Goal: Check status: Check status

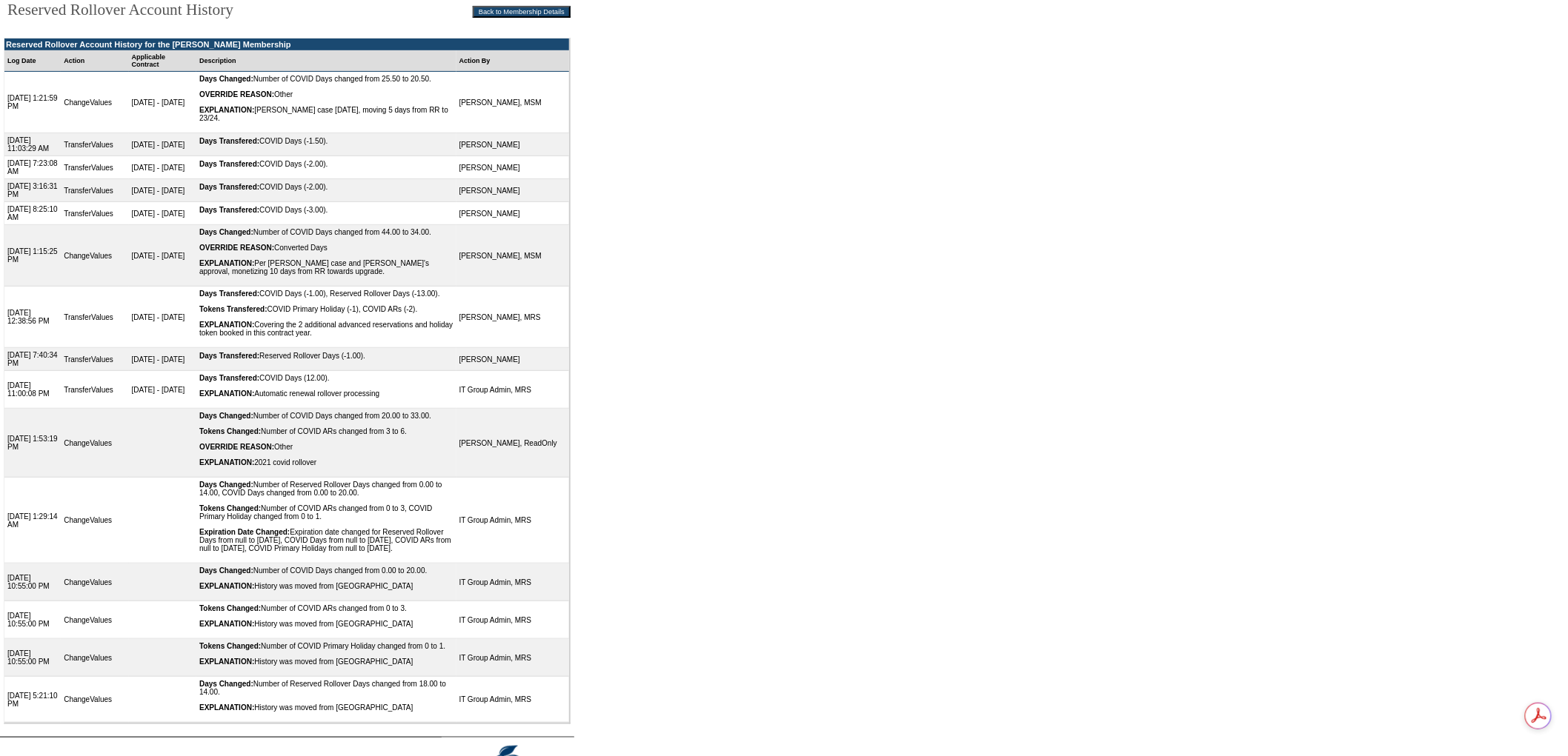
scroll to position [164, 0]
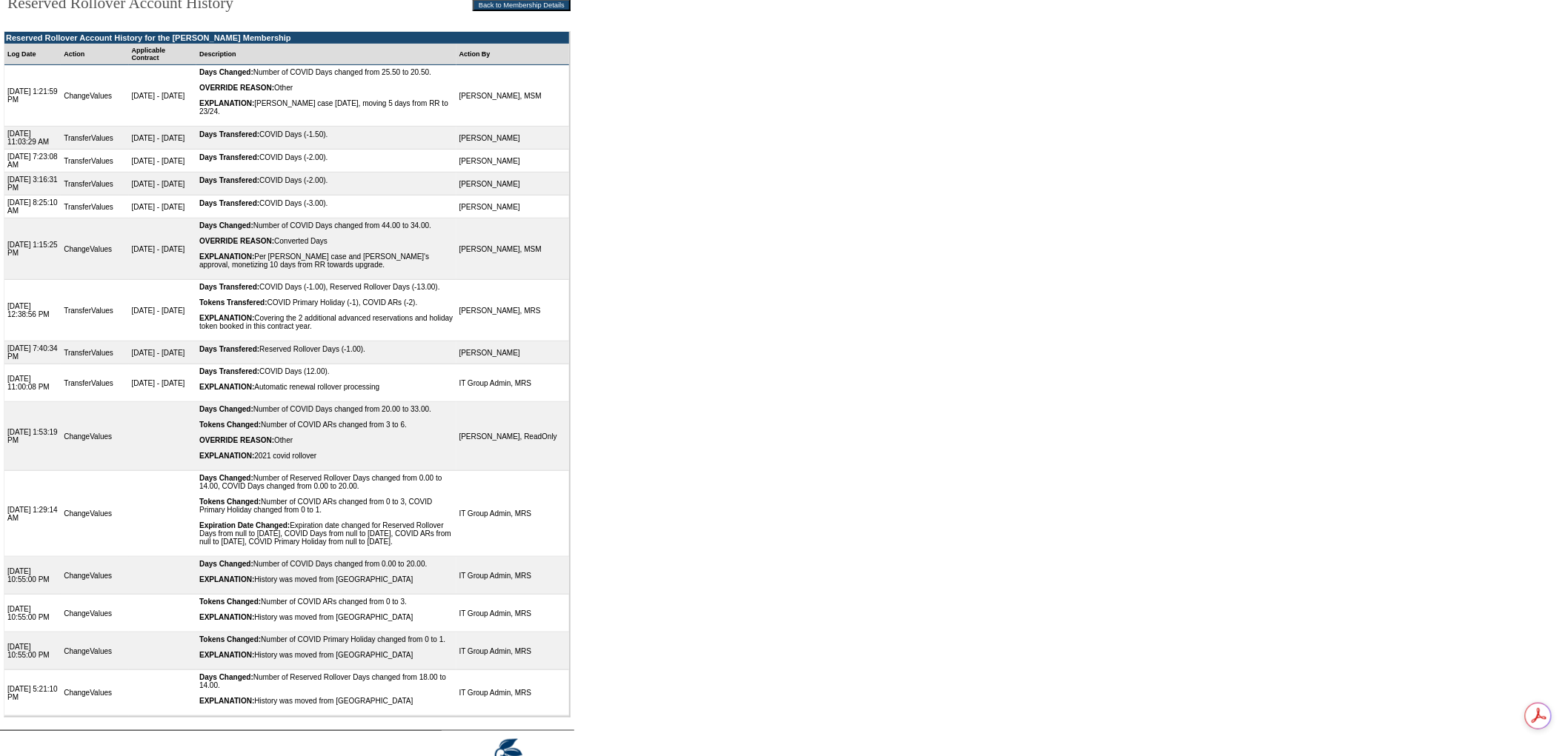
drag, startPoint x: 235, startPoint y: 470, endPoint x: 203, endPoint y: 469, distance: 32.0
click at [203, 414] on div "Days Changed: Number of COVID Days changed from 20.00 to 33.00." at bounding box center [326, 409] width 254 height 8
click at [424, 414] on div "Days Changed: Number of COVID Days changed from 20.00 to 33.00." at bounding box center [326, 409] width 254 height 8
click at [391, 403] on td "Days Transfered: COVID Days (12.00). EXPLANATION: Automatic renewal rollover pr…" at bounding box center [326, 384] width 260 height 38
click at [344, 307] on div "Tokens Transfered: COVID Primary Holiday (-1), COVID ARs (-2)." at bounding box center [326, 302] width 254 height 8
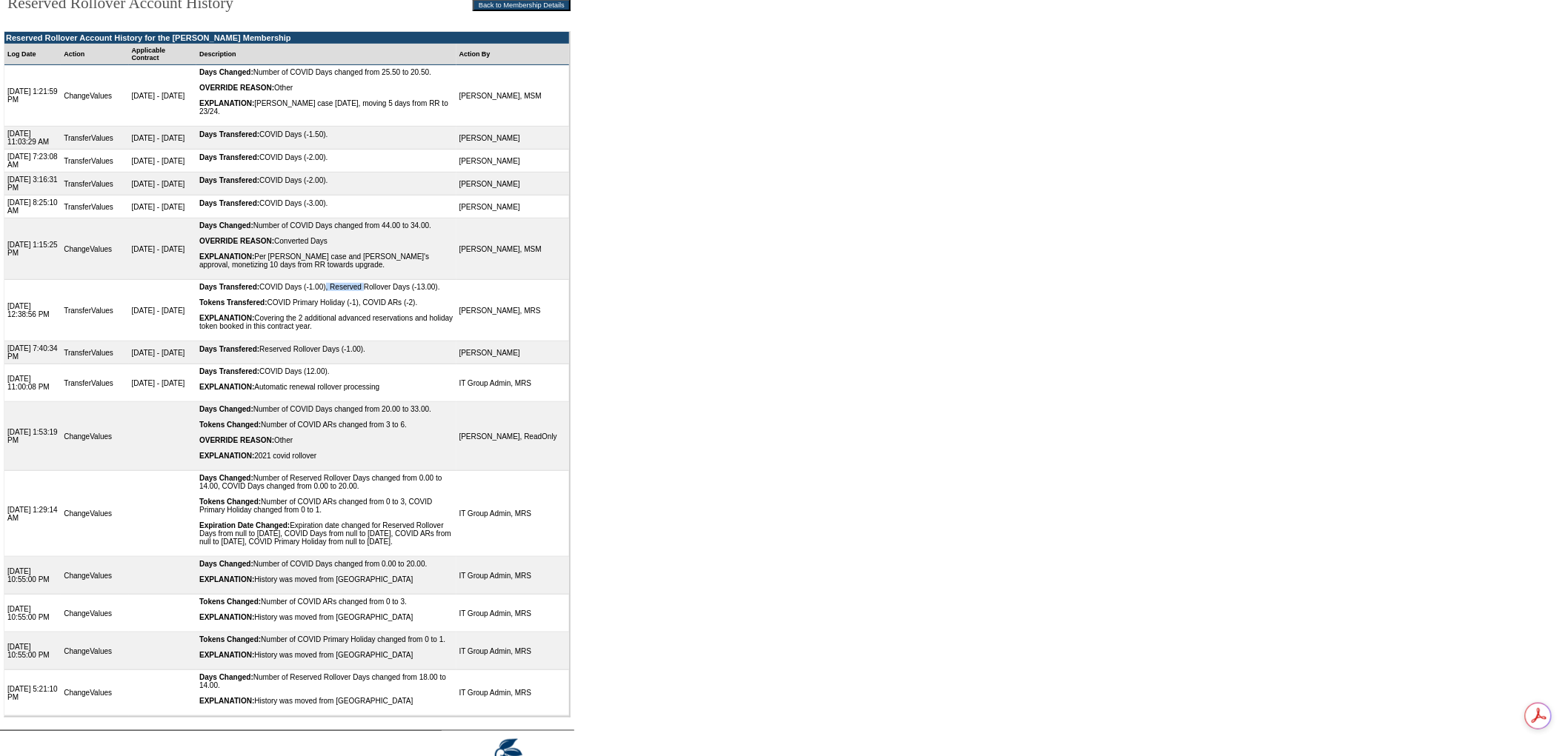
drag, startPoint x: 387, startPoint y: 323, endPoint x: 345, endPoint y: 326, distance: 42.1
click at [345, 291] on div "Days Transfered: COVID Days (-1.00), Reserved Rollover Days (-13.00)." at bounding box center [326, 287] width 254 height 8
click at [345, 341] on td "Days Transfered: COVID Days (-1.00), Reserved Rollover Days (-13.00). Tokens Tr…" at bounding box center [326, 311] width 260 height 62
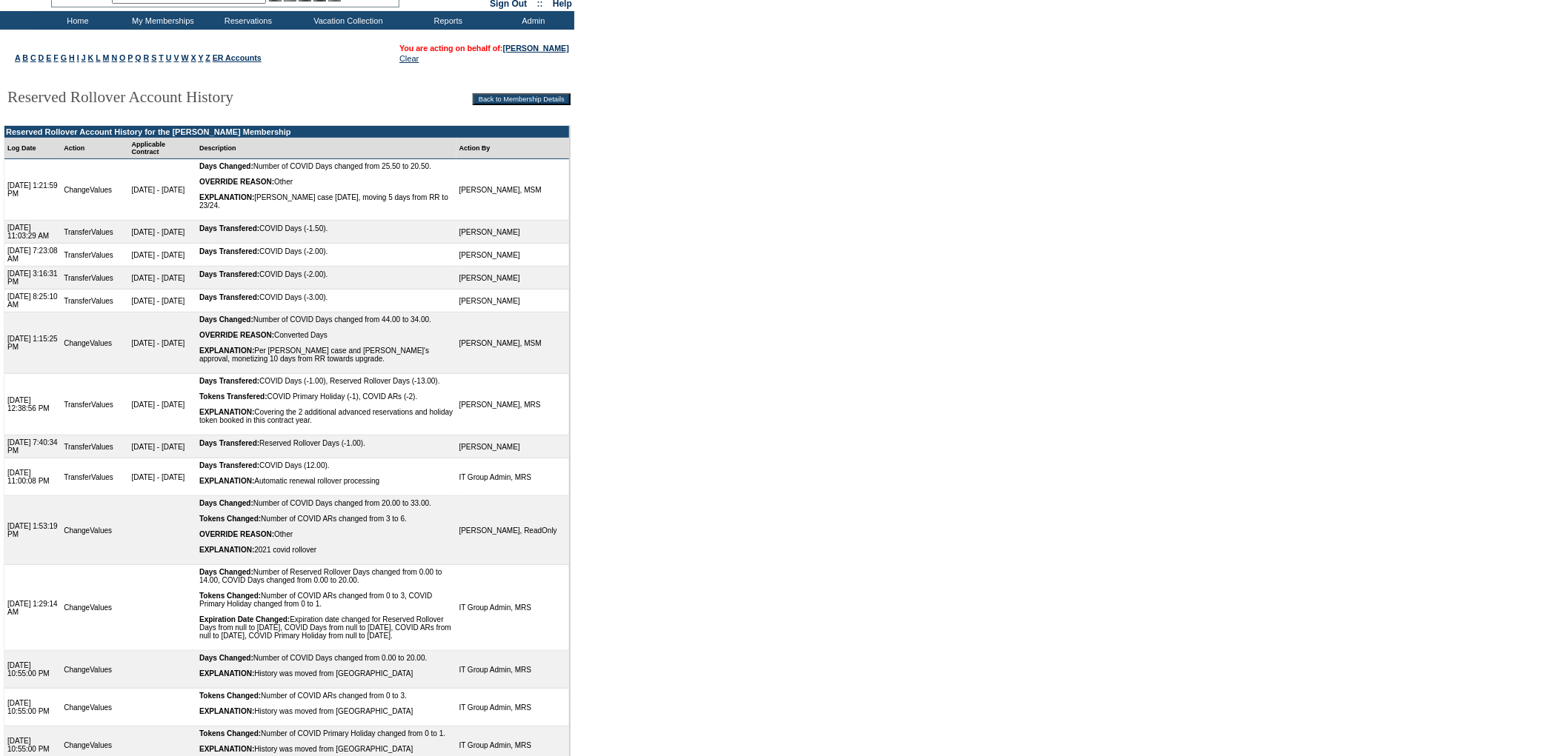
scroll to position [0, 0]
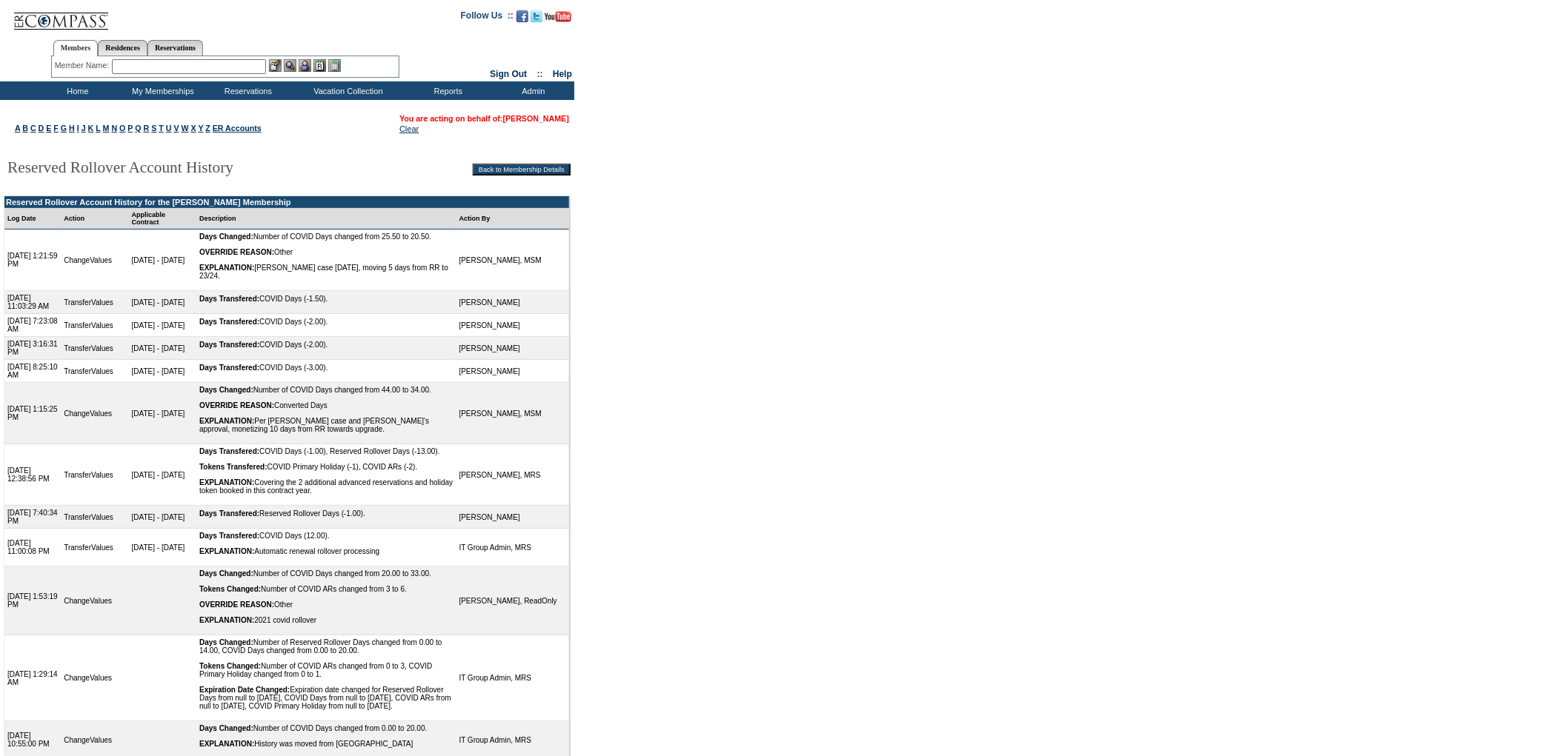
click at [550, 120] on link "[PERSON_NAME]" at bounding box center [536, 118] width 66 height 9
